Goal: Navigation & Orientation: Go to known website

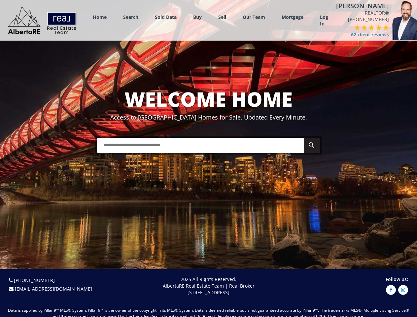
click at [131, 19] on link "Search" at bounding box center [130, 17] width 15 height 6
click at [197, 19] on link "Buy" at bounding box center [197, 17] width 9 height 6
click at [222, 19] on link "Sell" at bounding box center [222, 17] width 8 height 6
click at [254, 19] on link "Our Team" at bounding box center [253, 17] width 22 height 6
click at [324, 22] on link "Log In" at bounding box center [324, 20] width 8 height 13
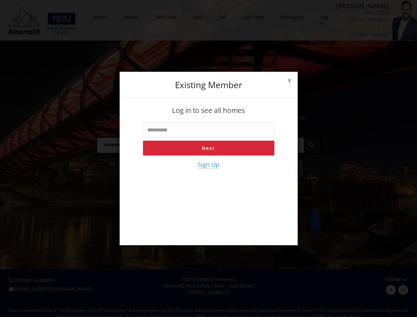
click at [359, 38] on div "x Existing member Log in to see all homes Next Sign Up" at bounding box center [208, 158] width 417 height 317
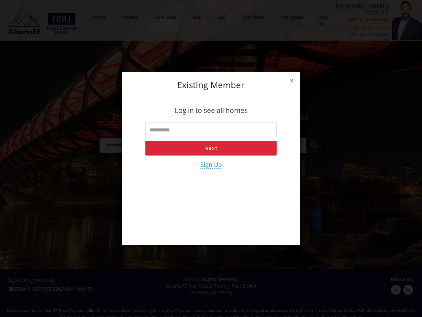
click at [350, 34] on div "x Existing member Log in to see all homes Next Sign Up" at bounding box center [211, 158] width 422 height 317
click at [357, 34] on div "x Existing member Log in to see all homes Next Sign Up" at bounding box center [211, 158] width 422 height 317
click at [365, 34] on div "x Existing member Log in to see all homes Next Sign Up" at bounding box center [211, 158] width 422 height 317
click at [372, 34] on div "x Existing member Log in to see all homes Next Sign Up" at bounding box center [211, 158] width 422 height 317
